Goal: Transaction & Acquisition: Purchase product/service

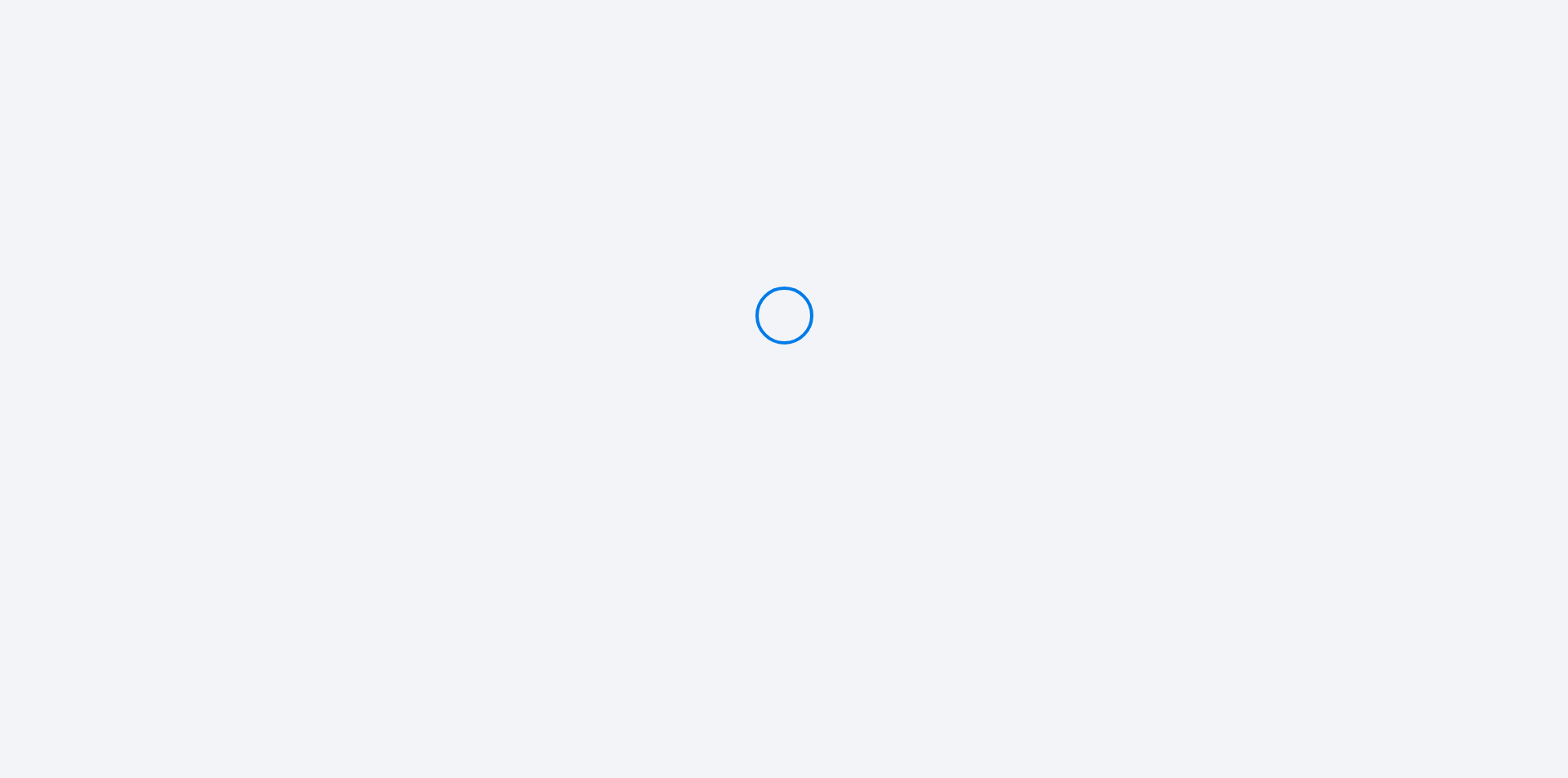
type input "Deposit 500 €"
select select
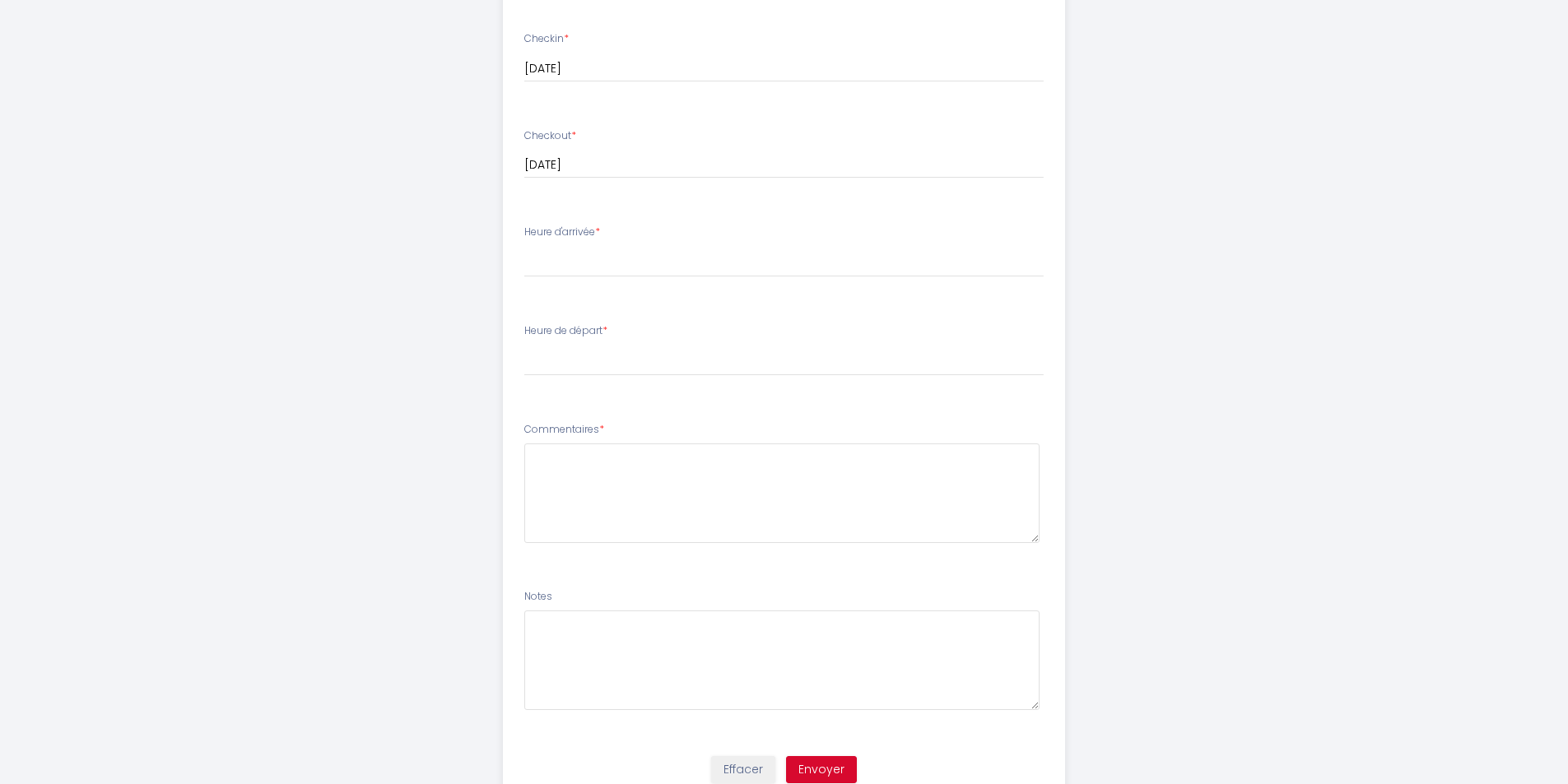
scroll to position [740, 0]
